Goal: Use online tool/utility: Utilize a website feature to perform a specific function

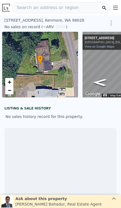
scroll to position [0, 39]
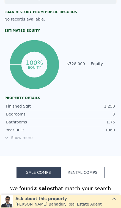
click at [16, 137] on span "Show more" at bounding box center [60, 137] width 112 height 5
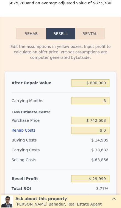
scroll to position [848, 0]
click at [103, 83] on input "$ 890,000" at bounding box center [90, 83] width 38 height 7
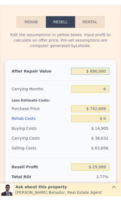
type input "$ 89,000"
type input "-$ 712,423"
type input "$ 8,900"
type input "-$ 786,667"
type input "$ 890"
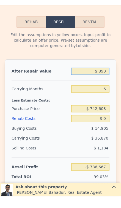
type input "-$ 794,090"
type input "$ 89"
type input "-$ 794,832"
type input "$ 8"
type input "-$ 794,907"
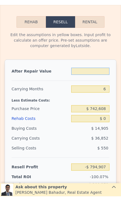
type input "$ 0"
type input "-$ 794,915"
type input "$ 0"
type input "$ 9"
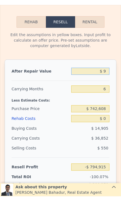
type input "-$ 794,906"
type input "$ 90"
type input "-$ 794,831"
type input "$ 900"
type input "-$ 794,082"
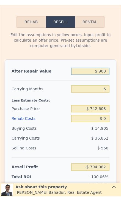
type input "$ 9,000"
type input "-$ 786,573"
type input "$ 90,000"
type input "-$ 711,497"
type input "$ 900,000"
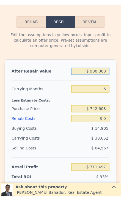
type input "$ 39,268"
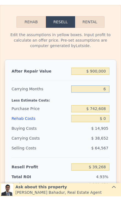
click at [108, 97] on input "6" at bounding box center [90, 100] width 38 height 7
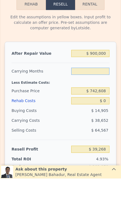
type input "3"
type input "$ 58,593"
type input "3"
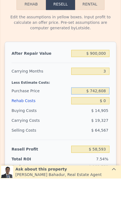
click at [107, 117] on input "$ 742,608" at bounding box center [90, 120] width 38 height 7
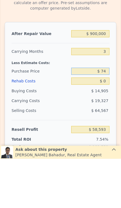
type input "$ 7"
type input "$ 625,000"
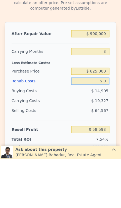
click at [107, 127] on input "$ 0" at bounding box center [90, 130] width 38 height 7
type input "$ 181,298"
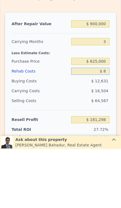
type input "$ 80"
type input "$ 181,214"
type input "$ 800"
type input "$ 180,467"
type input "$ 8,000"
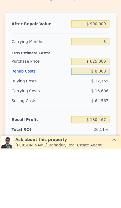
type input "$ 172,978"
type input "$ 80,000"
type input "$ 98,098"
type input "$ 8,000"
type input "$ 172,978"
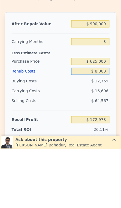
type input "$ 800"
type input "$ 180,467"
type input "$ 80"
type input "$ 181,214"
type input "$ 8"
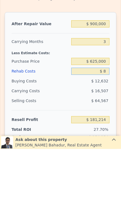
type input "$ 181,290"
type input "$ 7"
type input "$ 181,291"
type input "$ 70"
type input "$ 181,224"
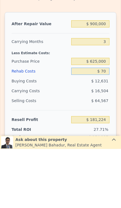
type input "$ 700"
type input "$ 180,569"
type input "$ 7,000"
type input "$ 174,018"
type input "$ 70,000"
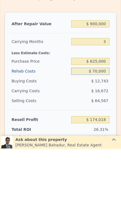
type input "$ 108,498"
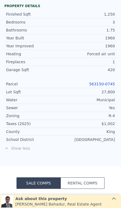
scroll to position [320, 0]
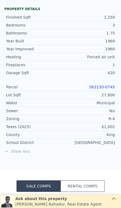
click at [109, 89] on link "563150-0745" at bounding box center [102, 87] width 26 height 4
